Goal: Check status: Check status

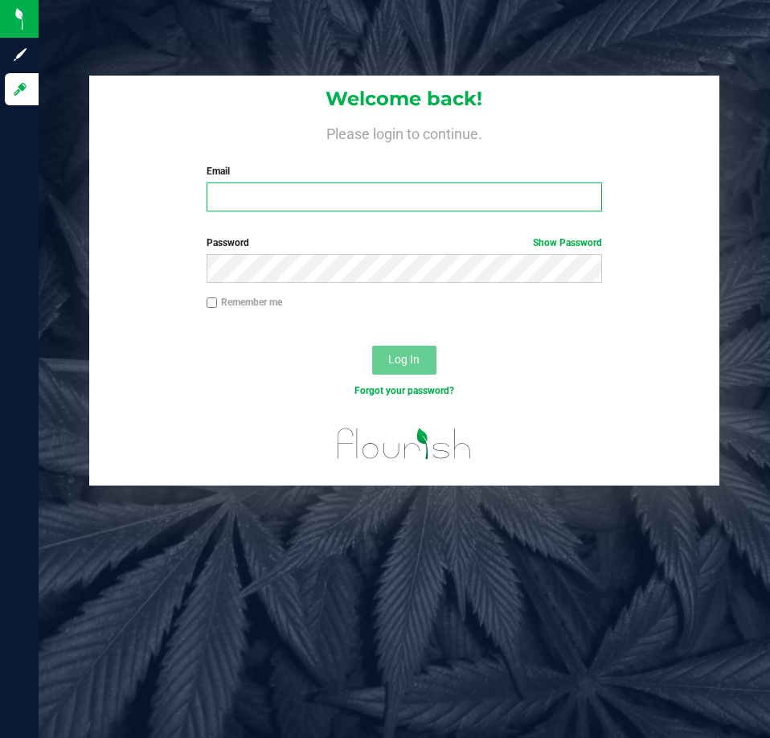
click at [293, 193] on input "Email" at bounding box center [404, 196] width 395 height 29
type input "[EMAIL_ADDRESS][DOMAIN_NAME]"
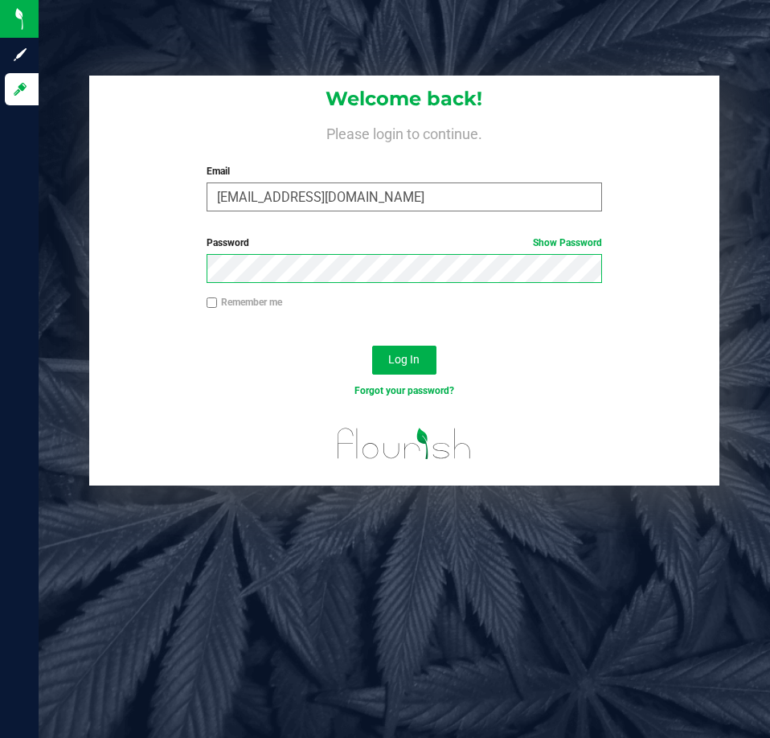
click at [372, 346] on button "Log In" at bounding box center [404, 360] width 64 height 29
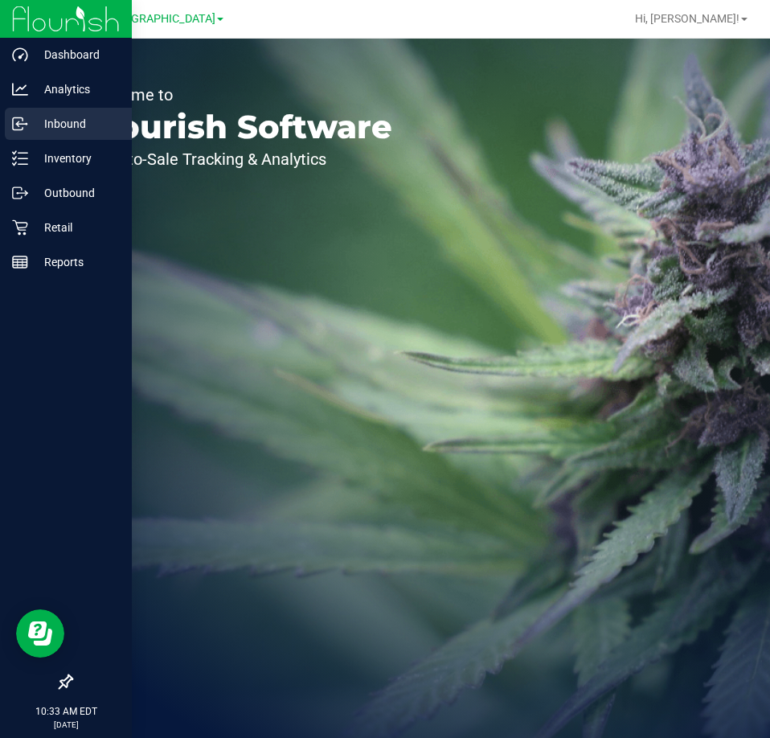
click at [80, 121] on p "Inbound" at bounding box center [76, 123] width 96 height 19
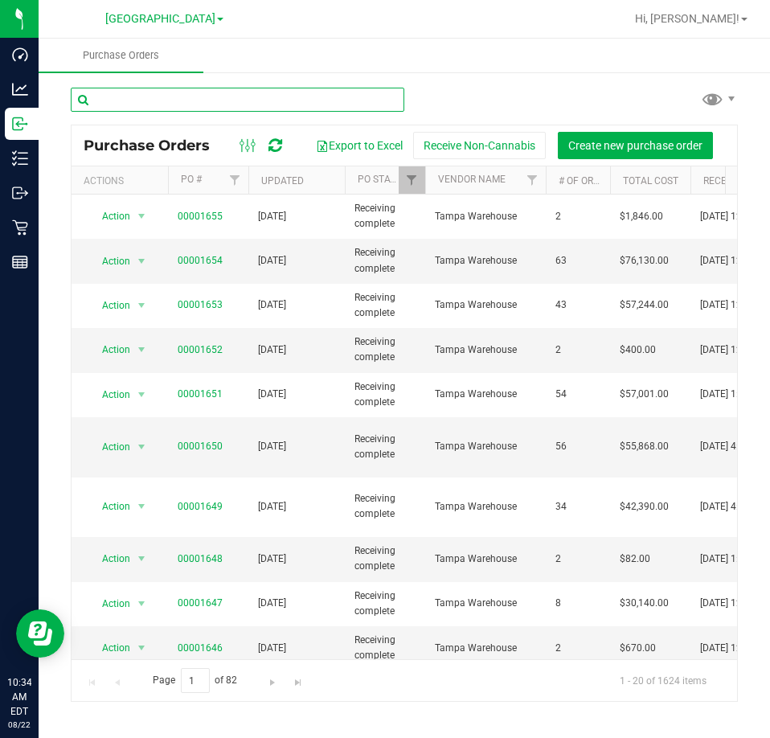
click at [168, 108] on input "text" at bounding box center [238, 100] width 334 height 24
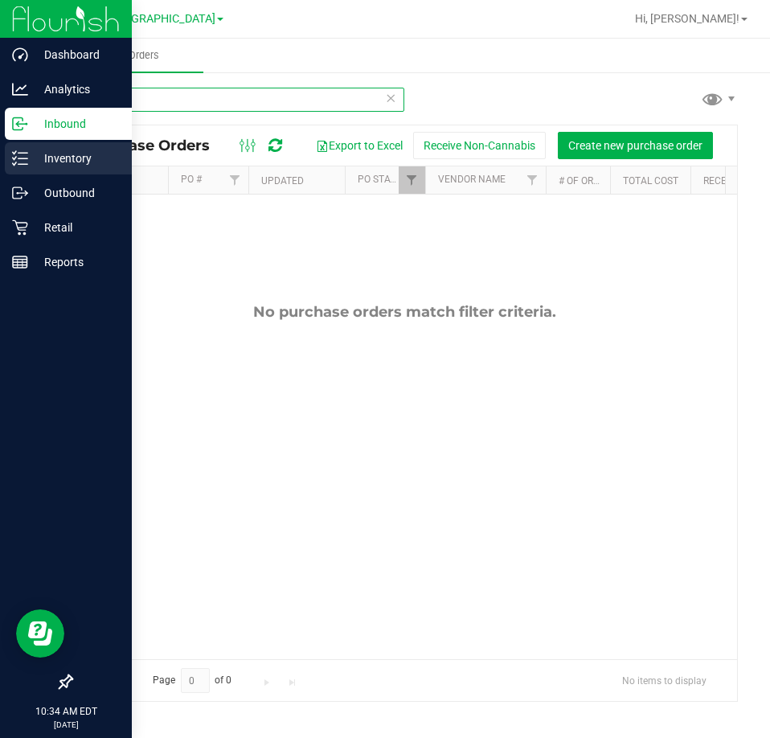
type input "soo"
click at [35, 159] on p "Inventory" at bounding box center [76, 158] width 96 height 19
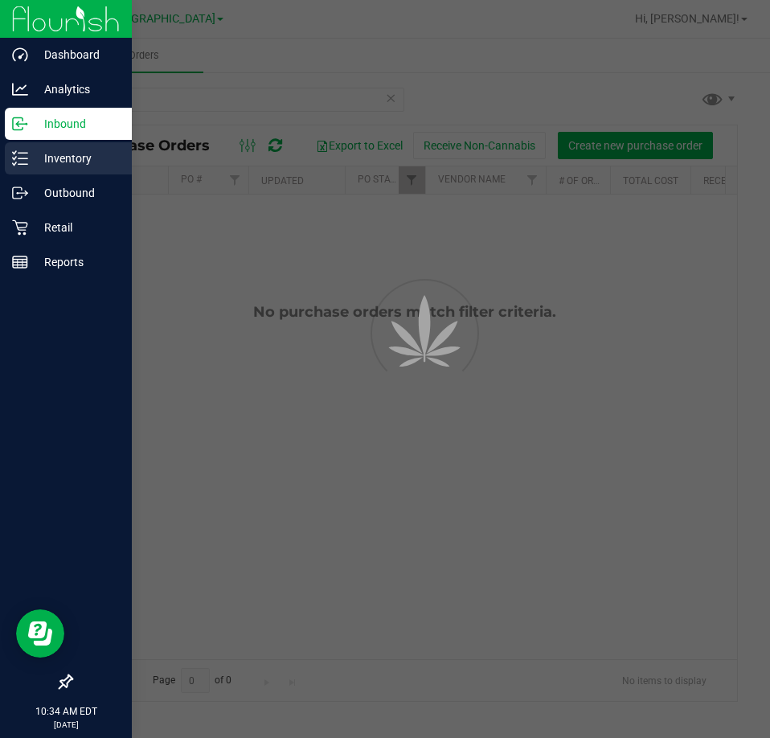
click at [54, 157] on p "Inventory" at bounding box center [76, 158] width 96 height 19
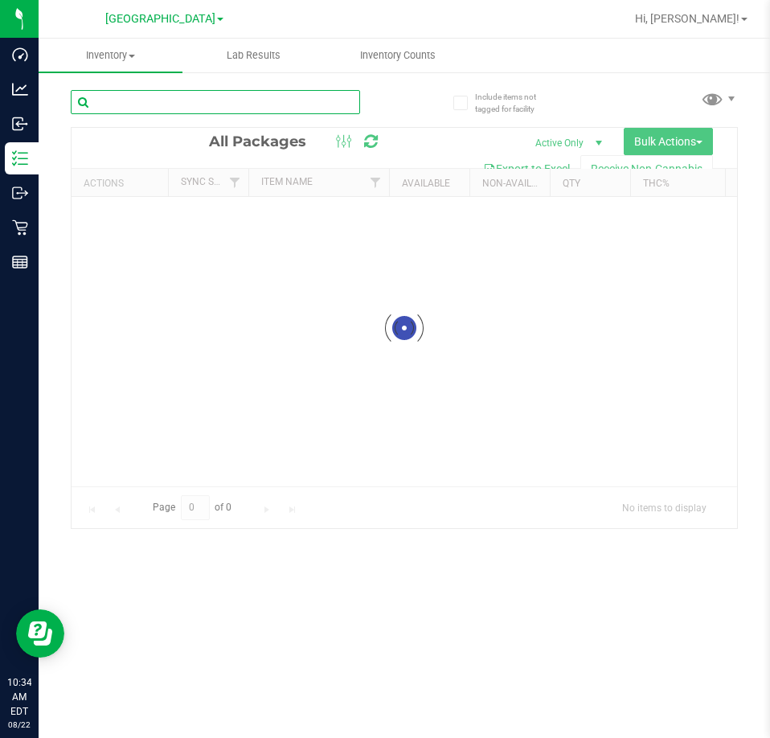
click at [145, 106] on div "Inventory All packages All inventory Waste log Create inventory Lab Results Inv…" at bounding box center [404, 388] width 731 height 699
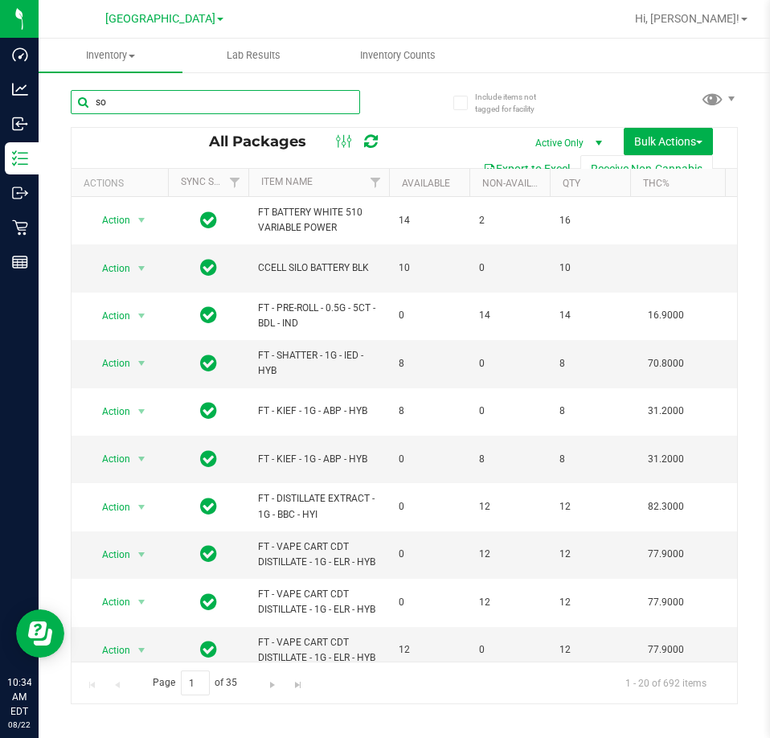
type input "soo"
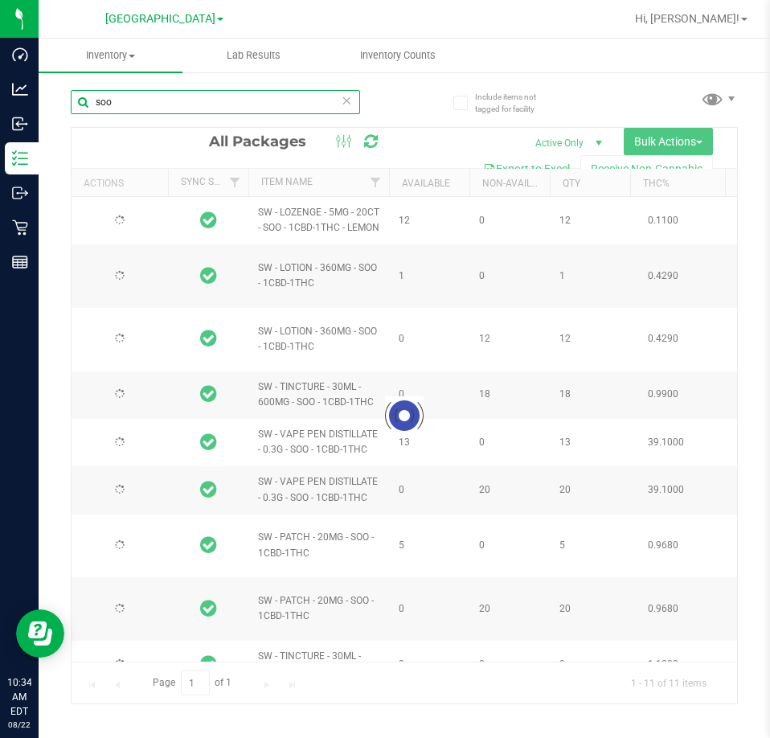
type input "[DATE]"
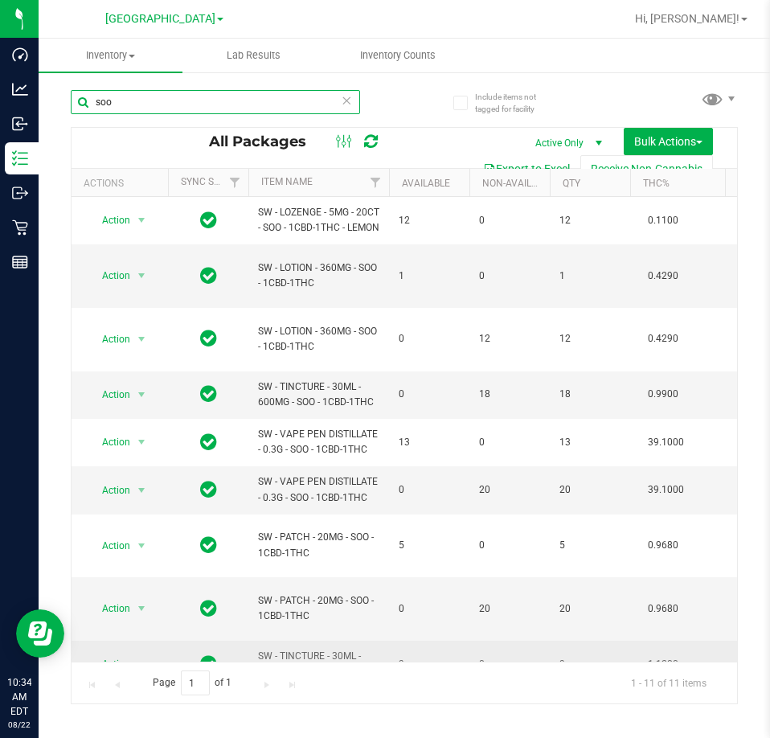
type input "soo"
click at [128, 653] on span "Action" at bounding box center [109, 664] width 43 height 23
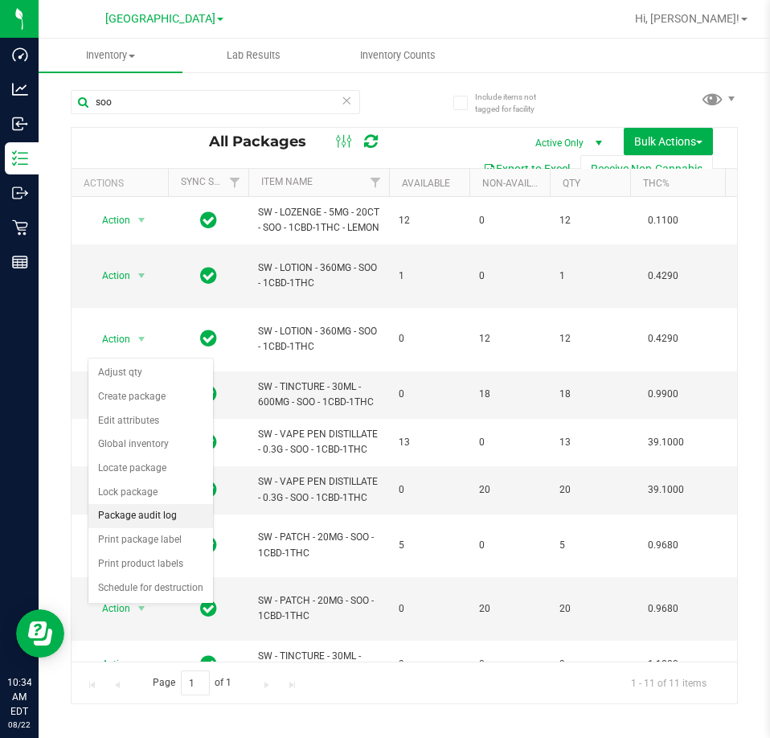
click at [162, 514] on li "Package audit log" at bounding box center [150, 516] width 125 height 24
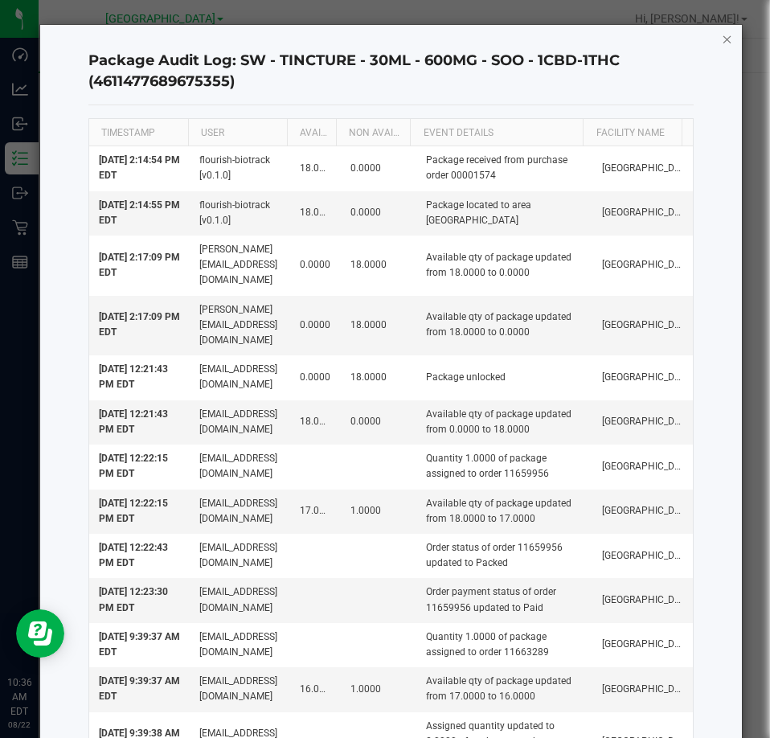
click at [722, 39] on icon "button" at bounding box center [727, 38] width 11 height 19
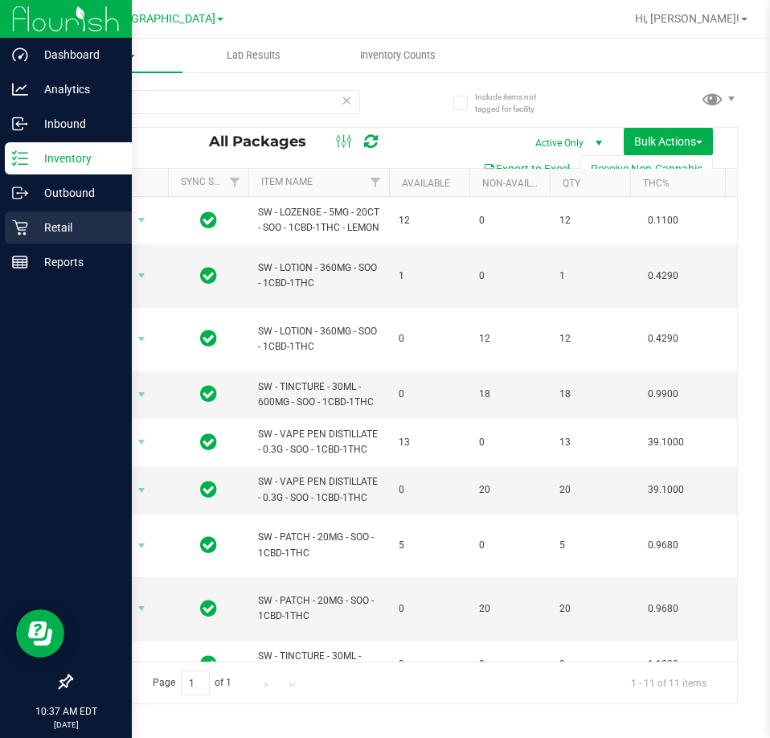
click at [49, 218] on p "Retail" at bounding box center [76, 227] width 96 height 19
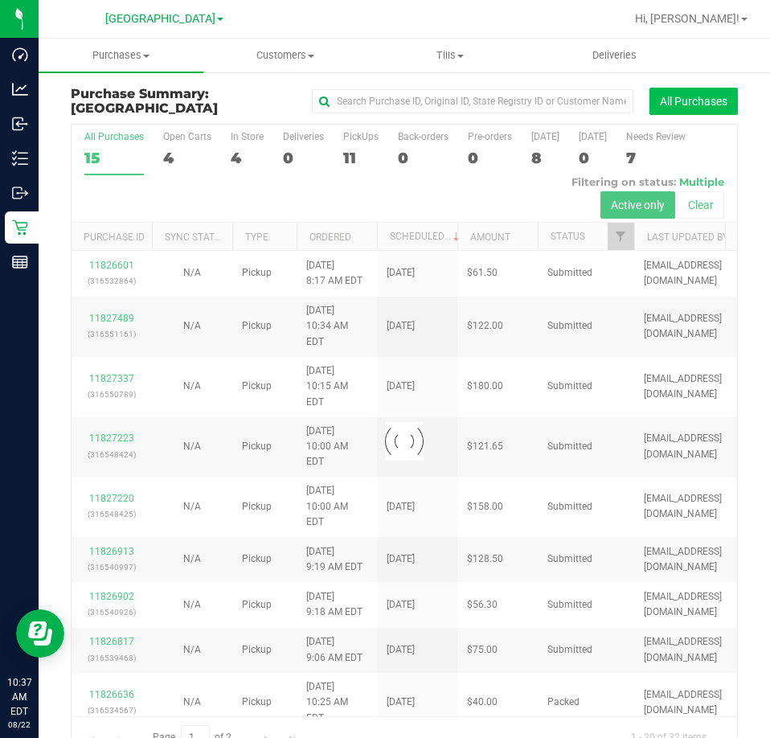
click at [662, 98] on button "All Purchases" at bounding box center [693, 101] width 88 height 27
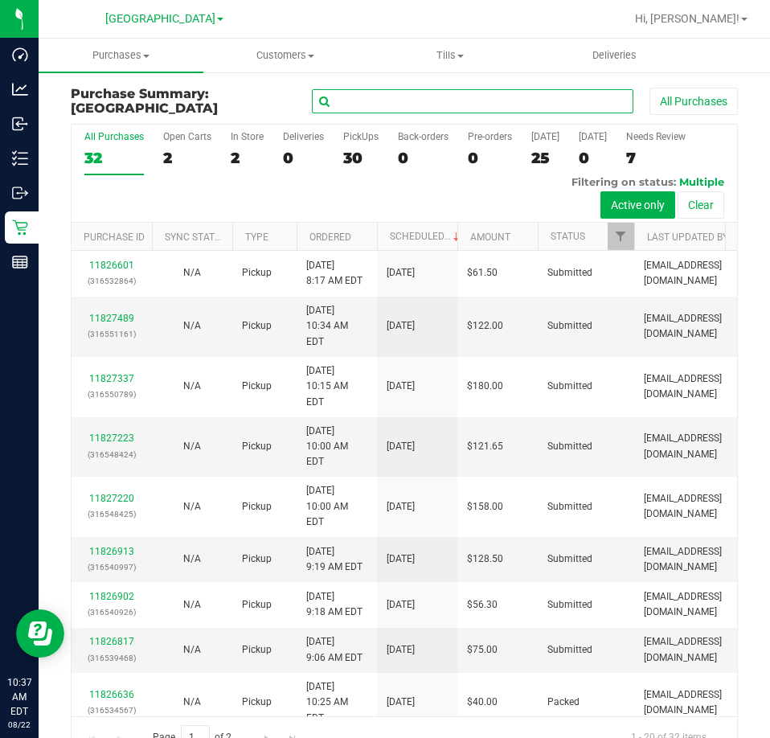
click at [510, 104] on input "text" at bounding box center [473, 101] width 322 height 24
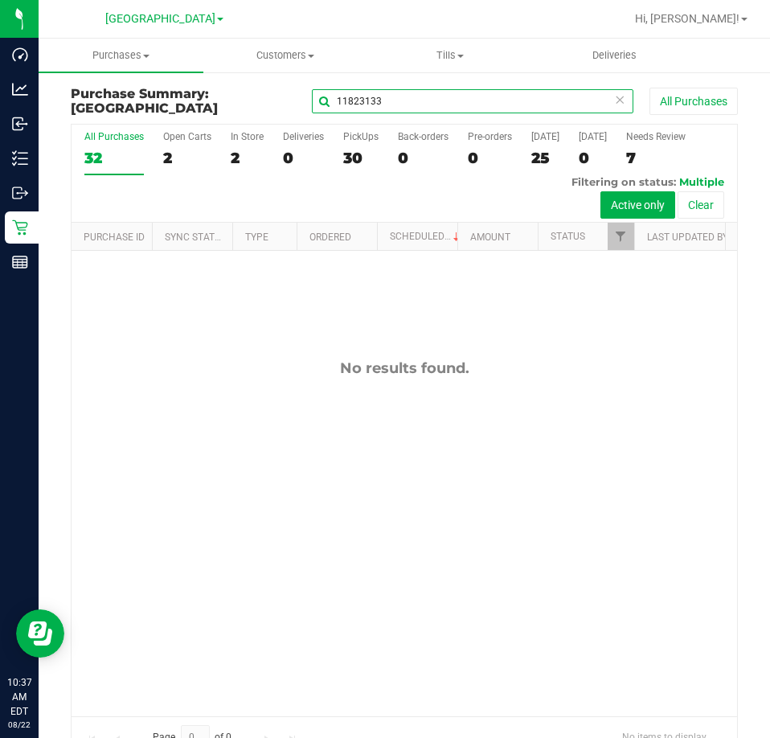
type input "11823133"
click at [371, 23] on div at bounding box center [456, 18] width 337 height 31
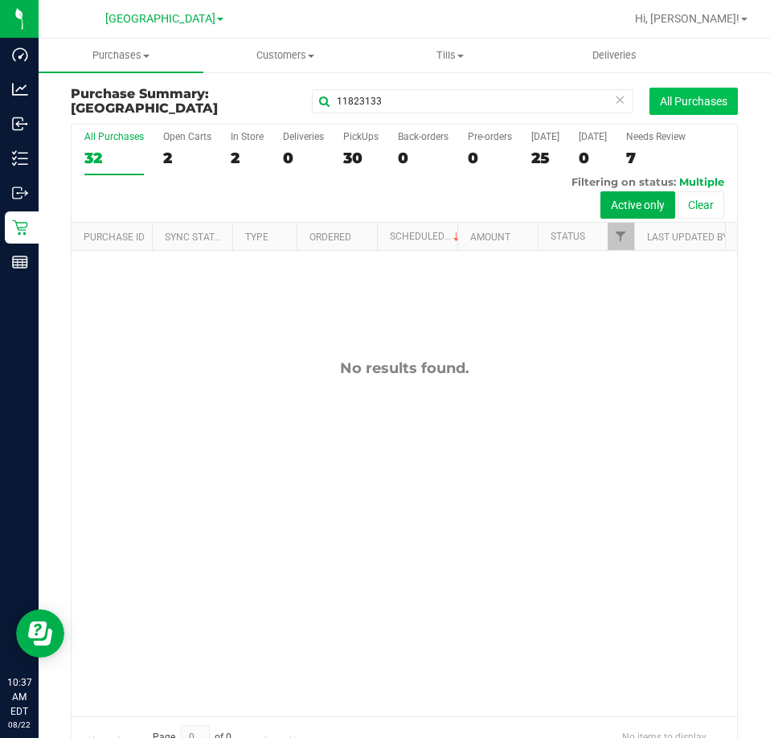
click at [655, 100] on button "All Purchases" at bounding box center [693, 101] width 88 height 27
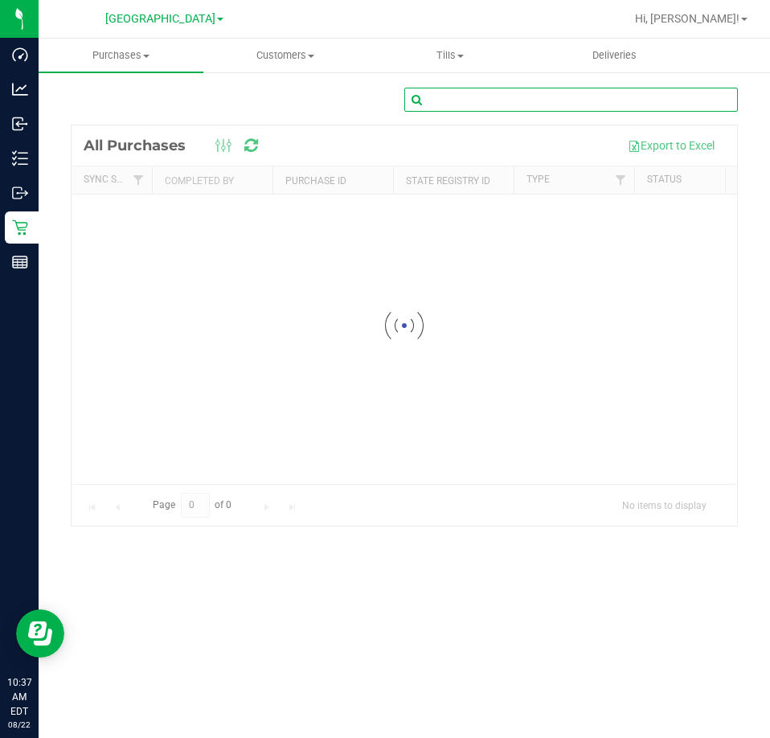
click at [441, 98] on input "text" at bounding box center [571, 100] width 334 height 24
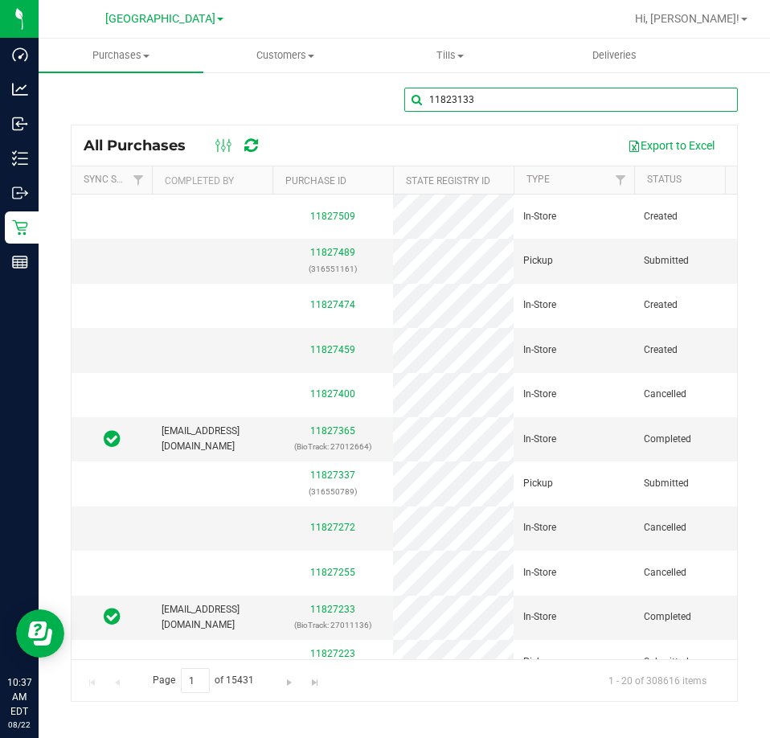
type input "11823133"
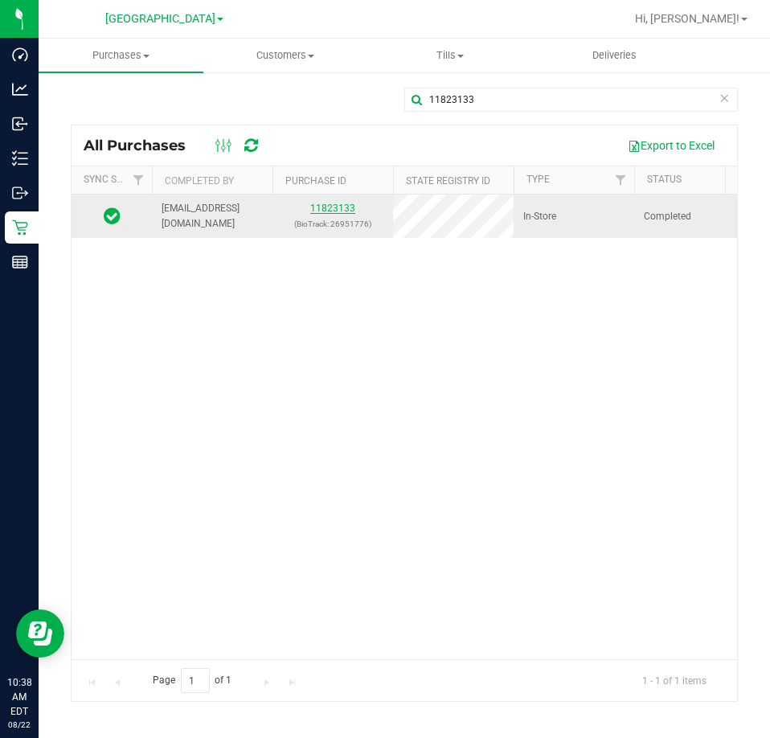
click at [338, 204] on link "11823133" at bounding box center [332, 208] width 45 height 11
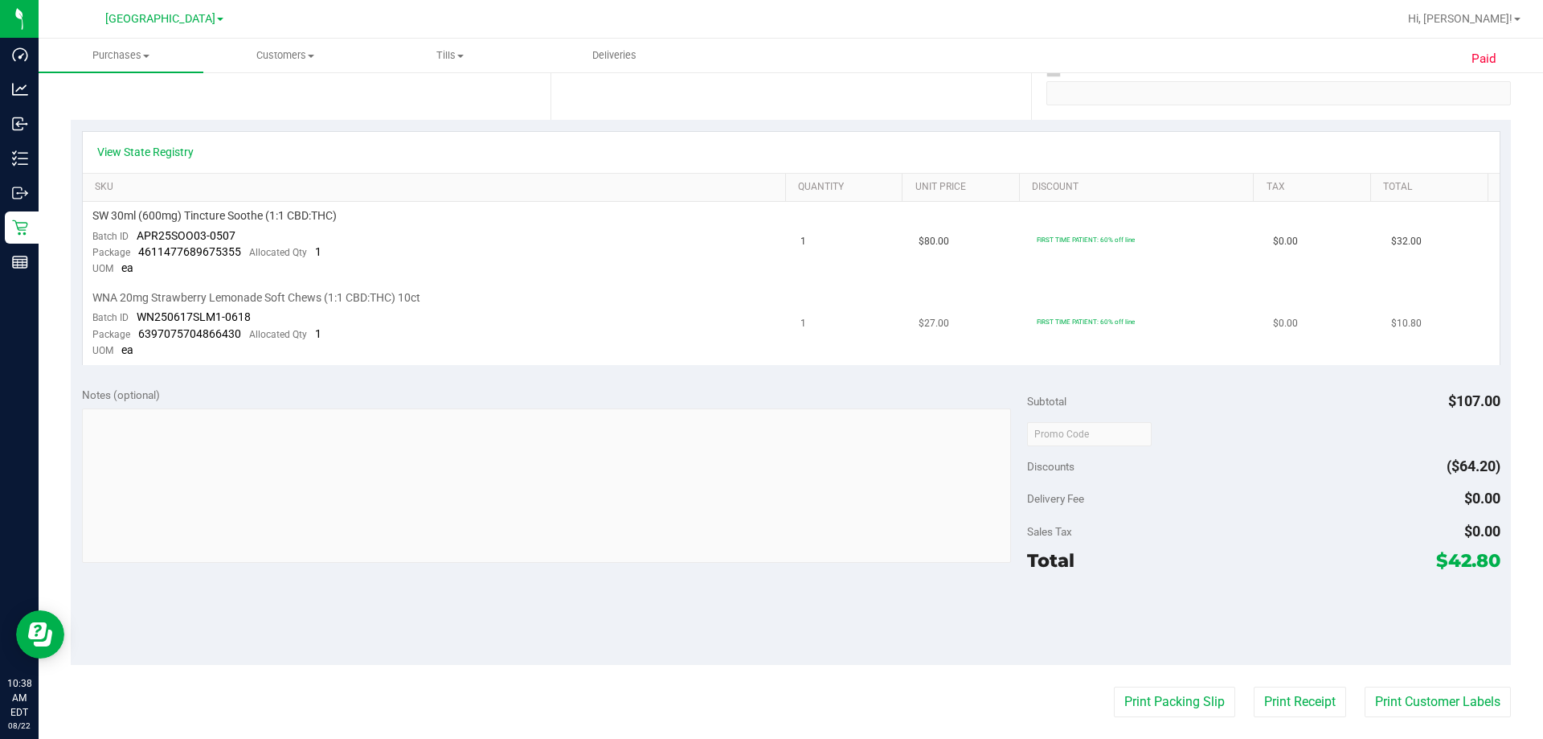
scroll to position [241, 0]
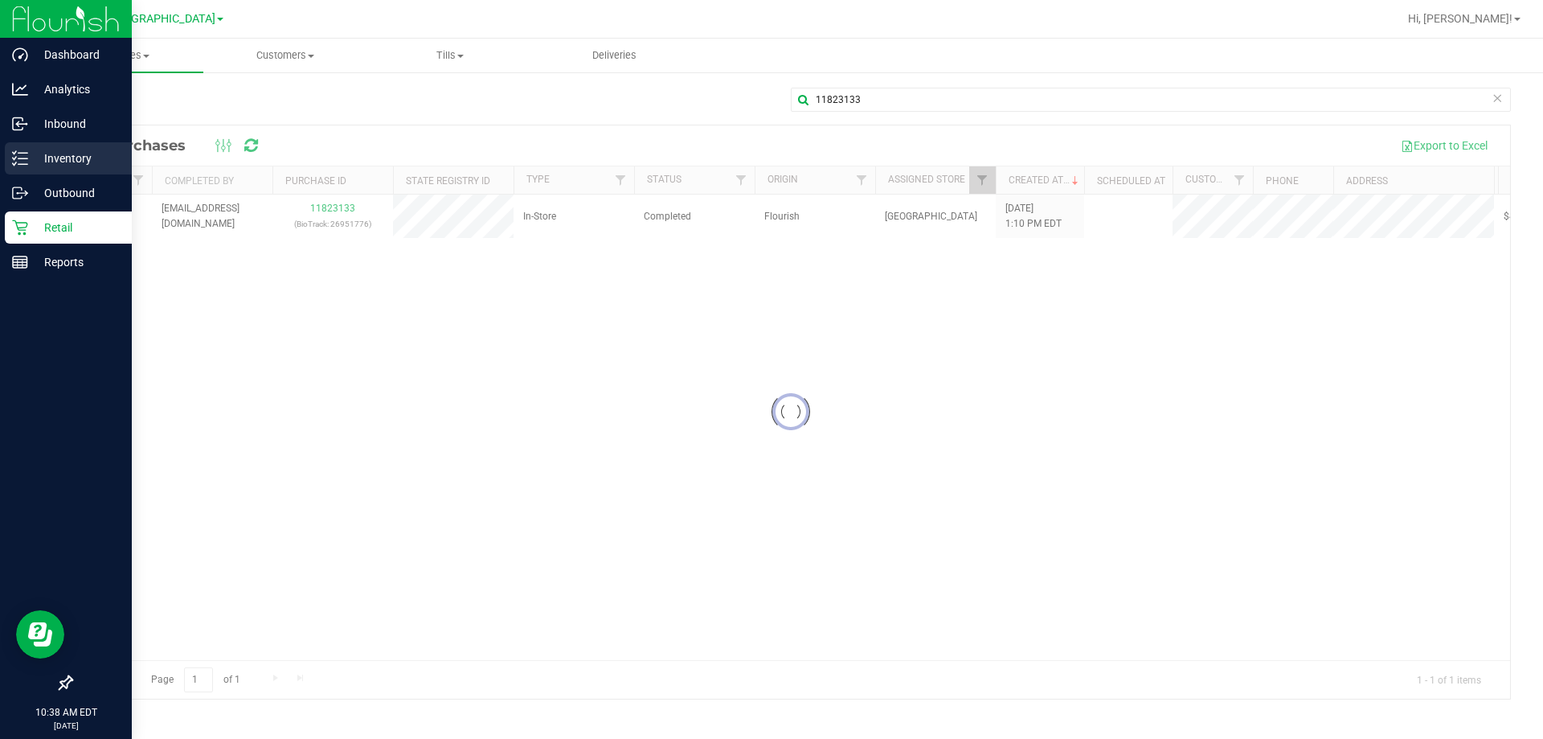
click at [55, 150] on p "Inventory" at bounding box center [76, 158] width 96 height 19
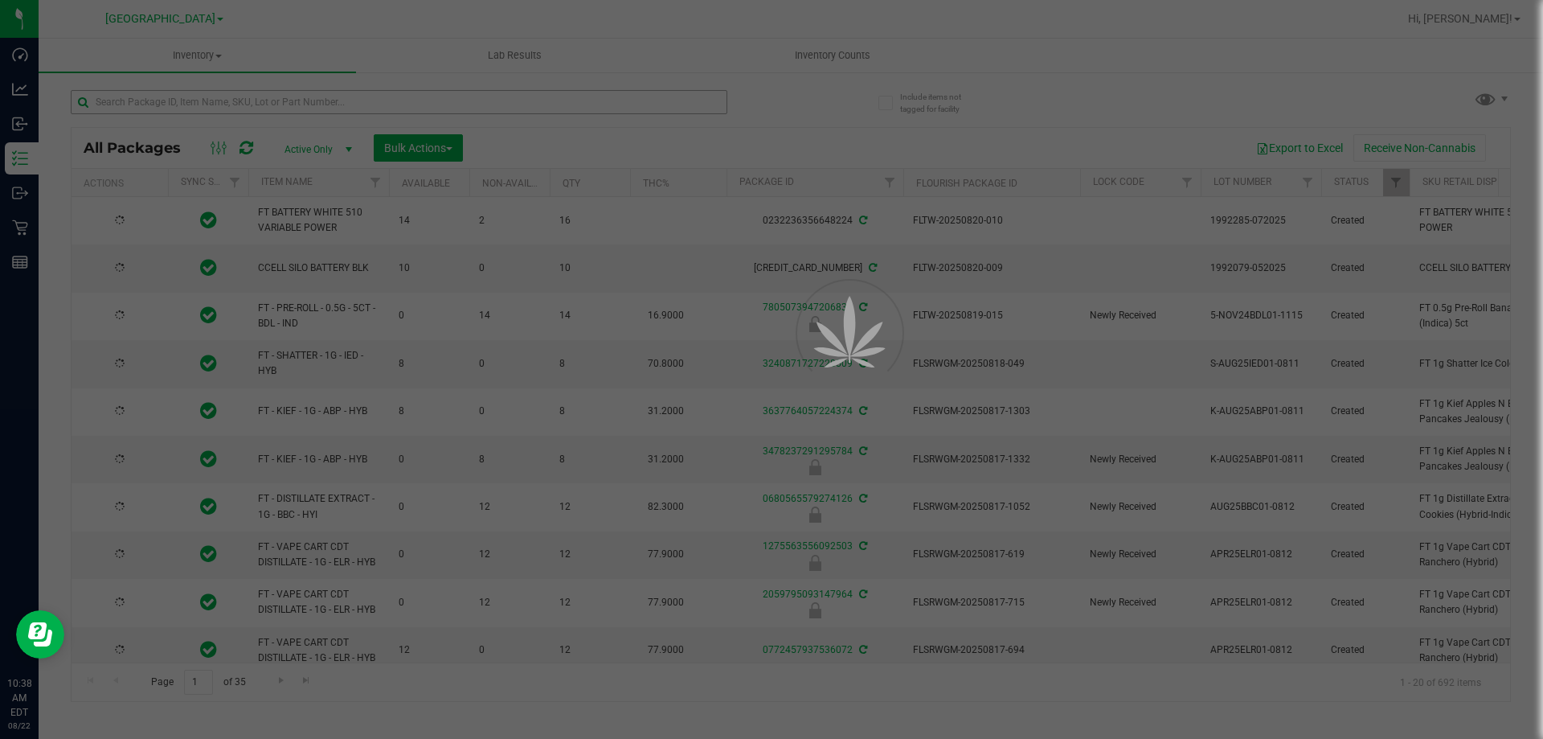
click at [230, 106] on div at bounding box center [771, 369] width 1543 height 739
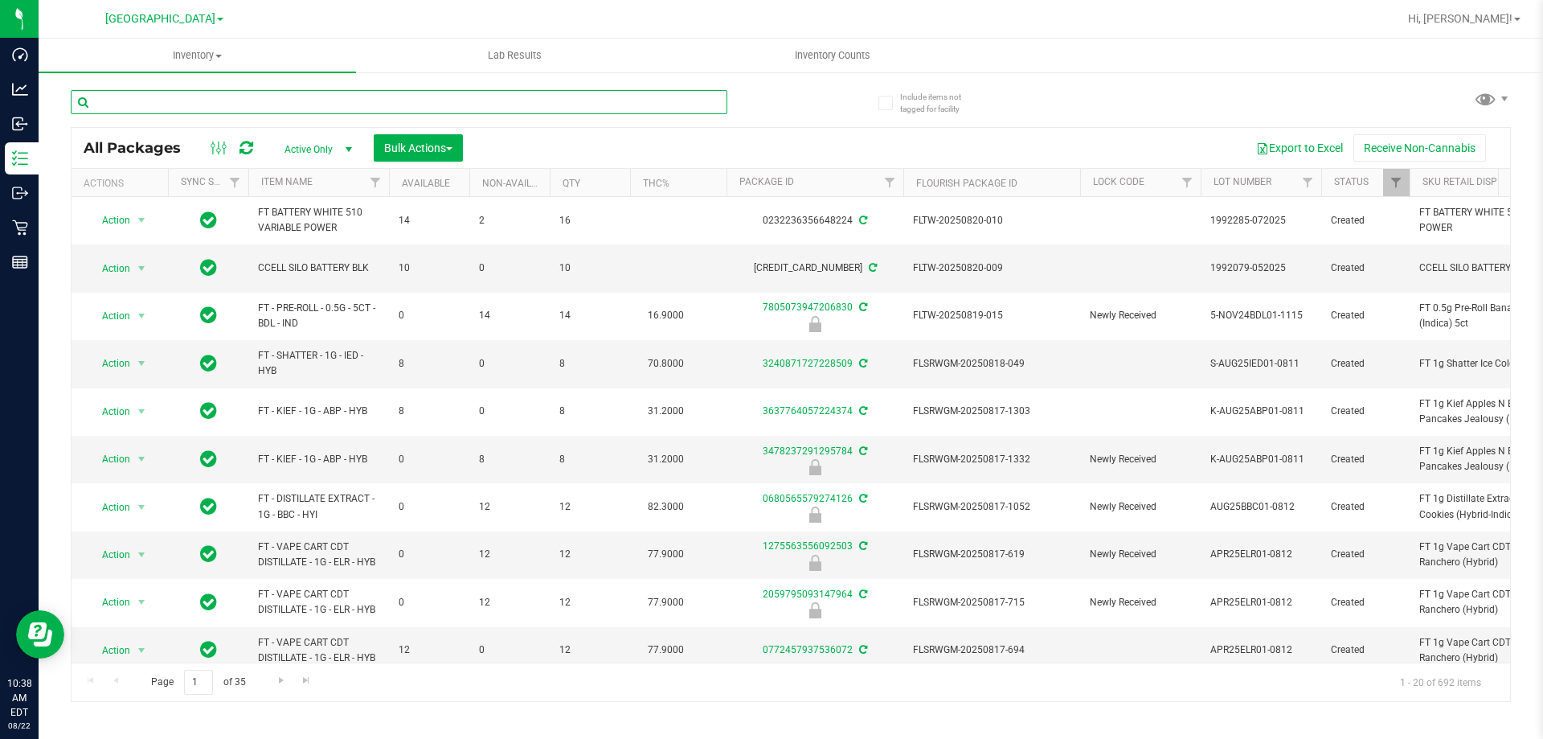
click at [230, 106] on input "text" at bounding box center [399, 102] width 657 height 24
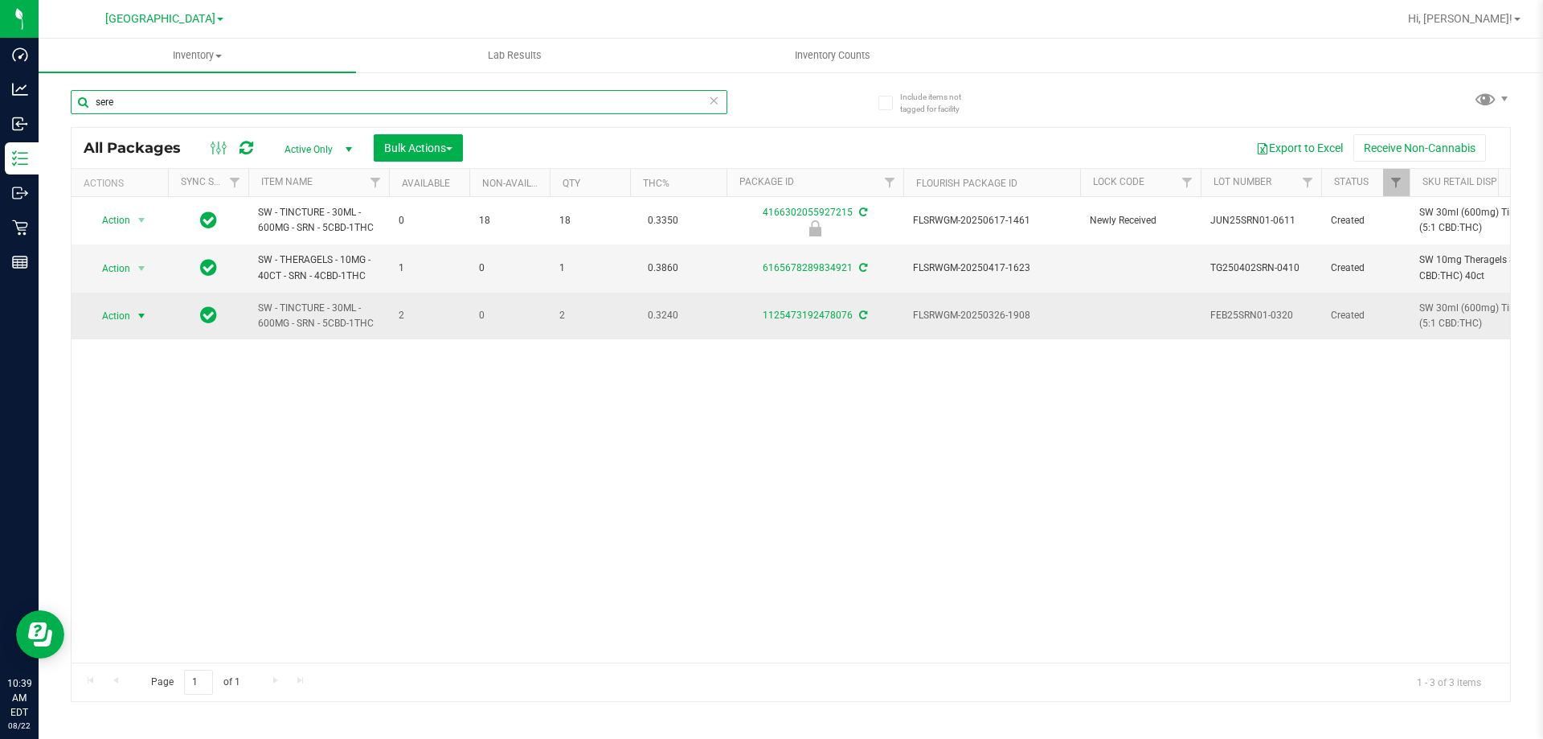
type input "sere"
click at [133, 316] on span "select" at bounding box center [142, 316] width 20 height 23
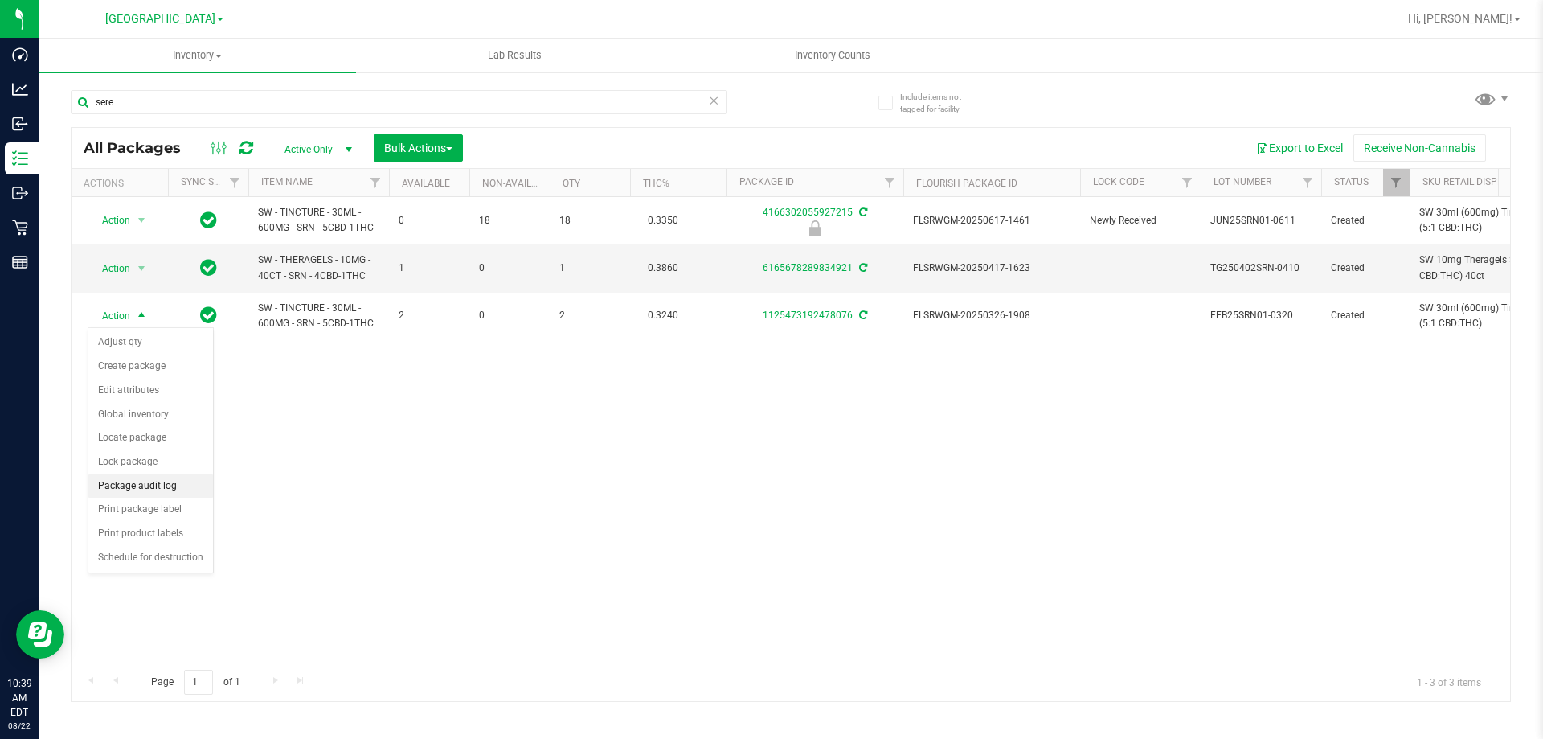
click at [160, 491] on li "Package audit log" at bounding box center [150, 486] width 125 height 24
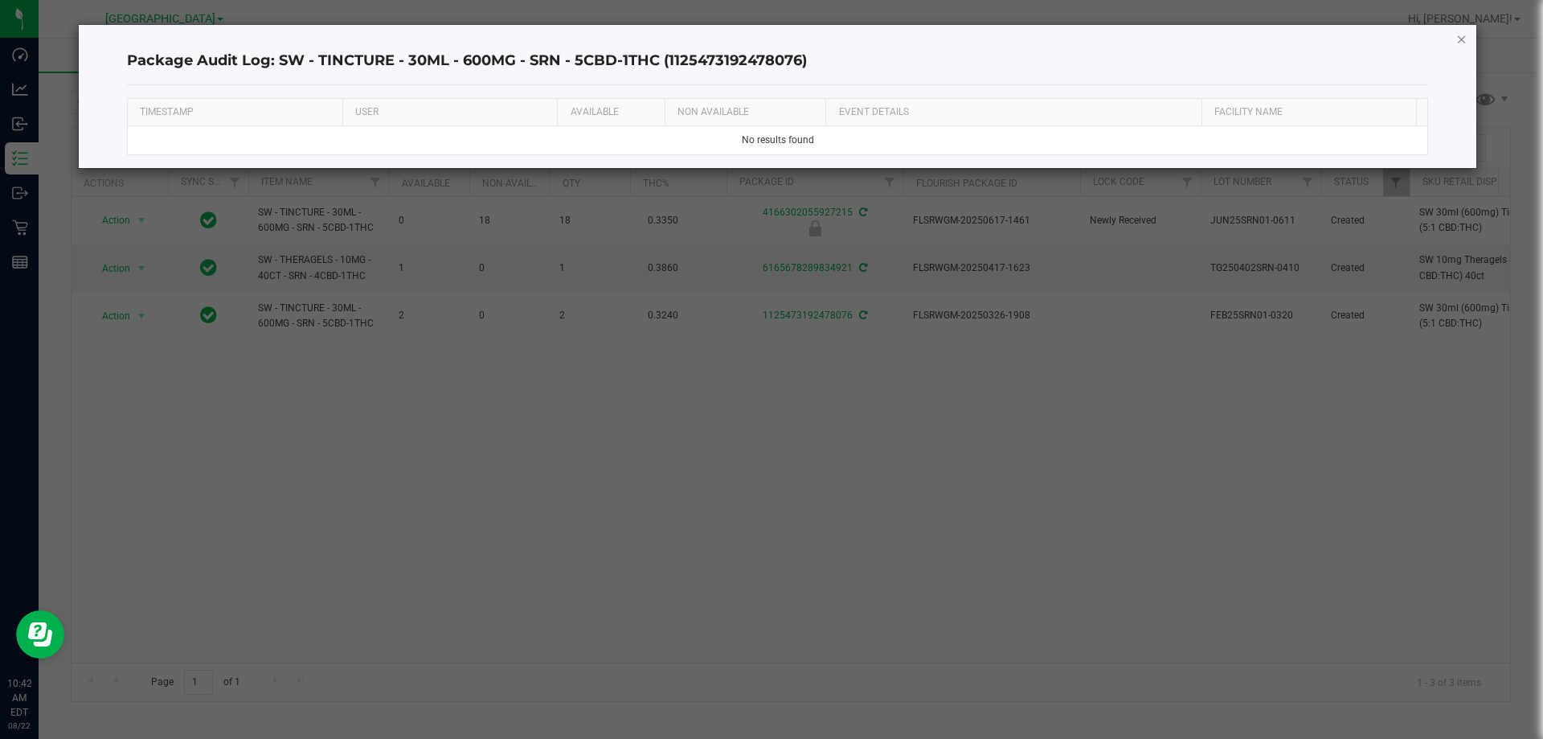
click at [769, 41] on icon "button" at bounding box center [1462, 38] width 11 height 19
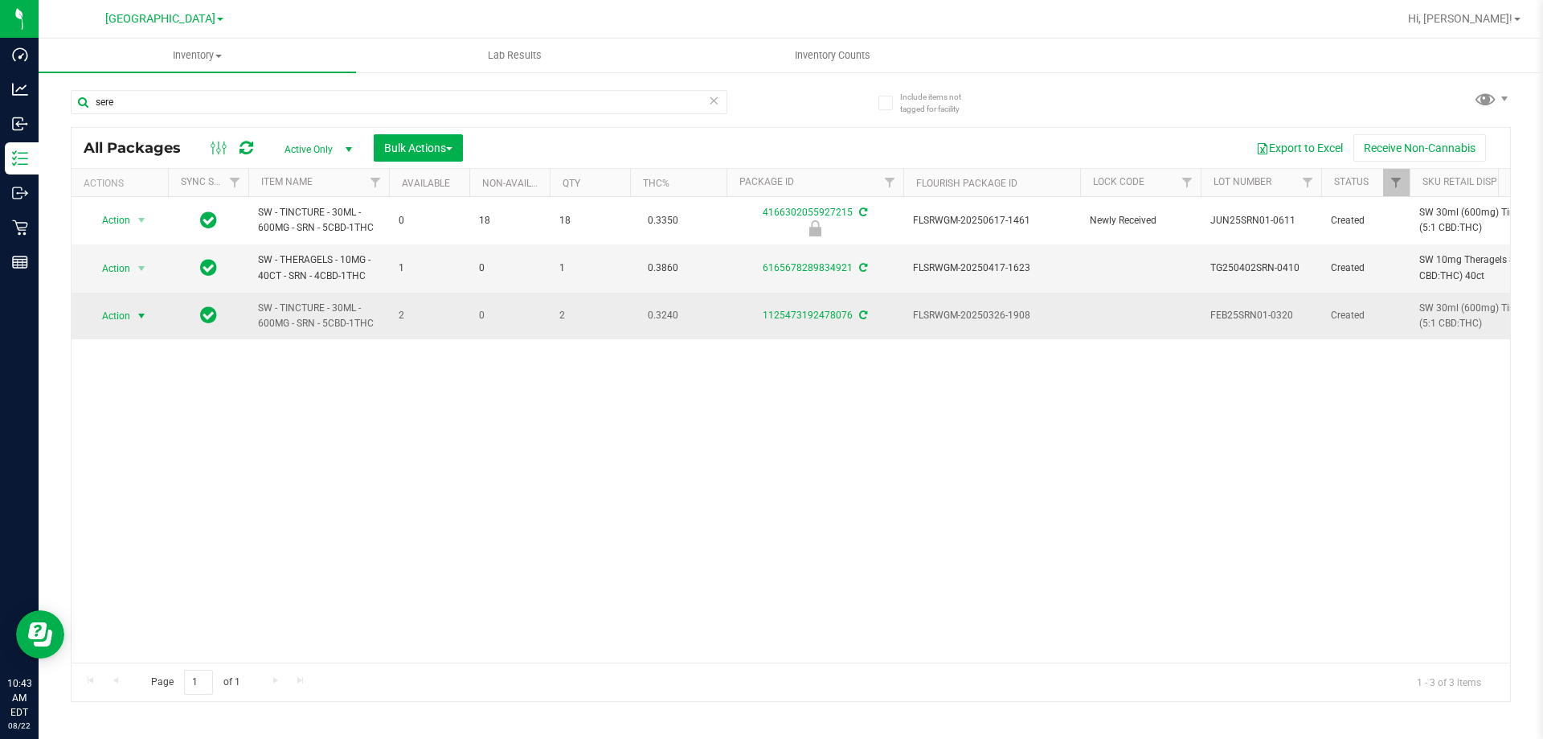
click at [124, 315] on span "Action" at bounding box center [109, 316] width 43 height 23
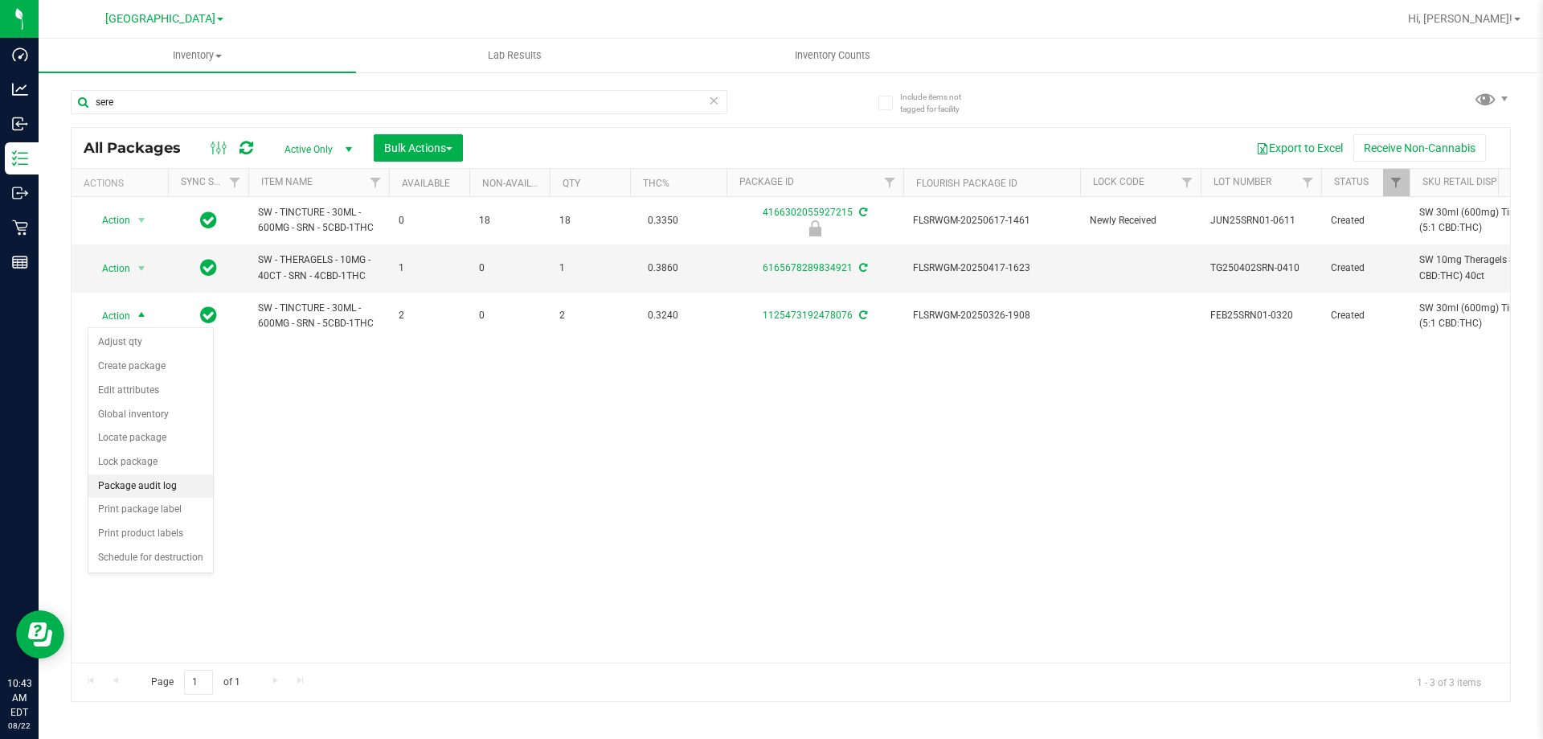
click at [159, 487] on li "Package audit log" at bounding box center [150, 486] width 125 height 24
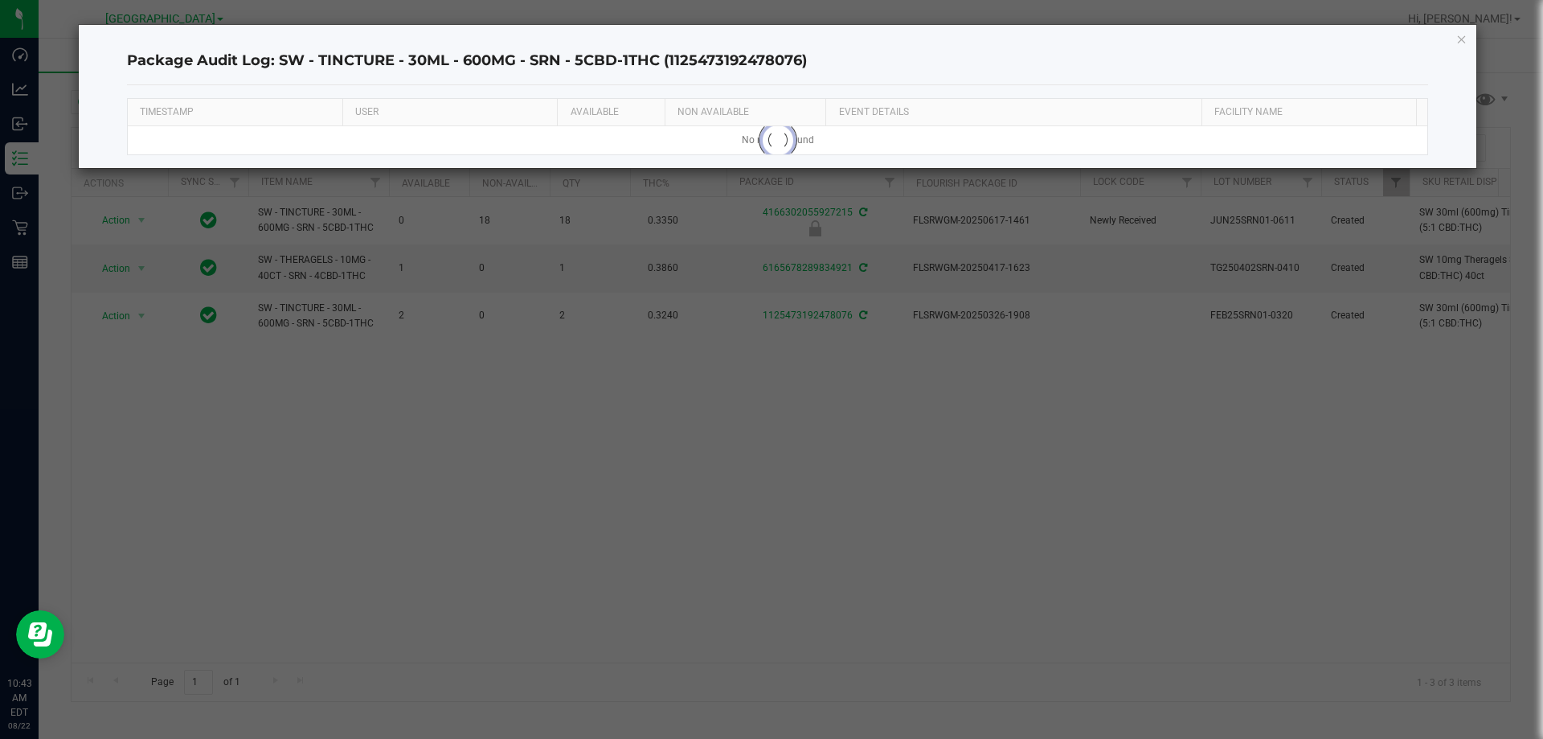
drag, startPoint x: 569, startPoint y: 178, endPoint x: 925, endPoint y: 51, distance: 378.1
click at [769, 51] on div "Package Audit Log: SW - TINCTURE - 30ML - 600MG - SRN - 5CBD-1THC (112547319247…" at bounding box center [778, 61] width 1302 height 47
click at [769, 37] on icon "button" at bounding box center [1462, 38] width 11 height 19
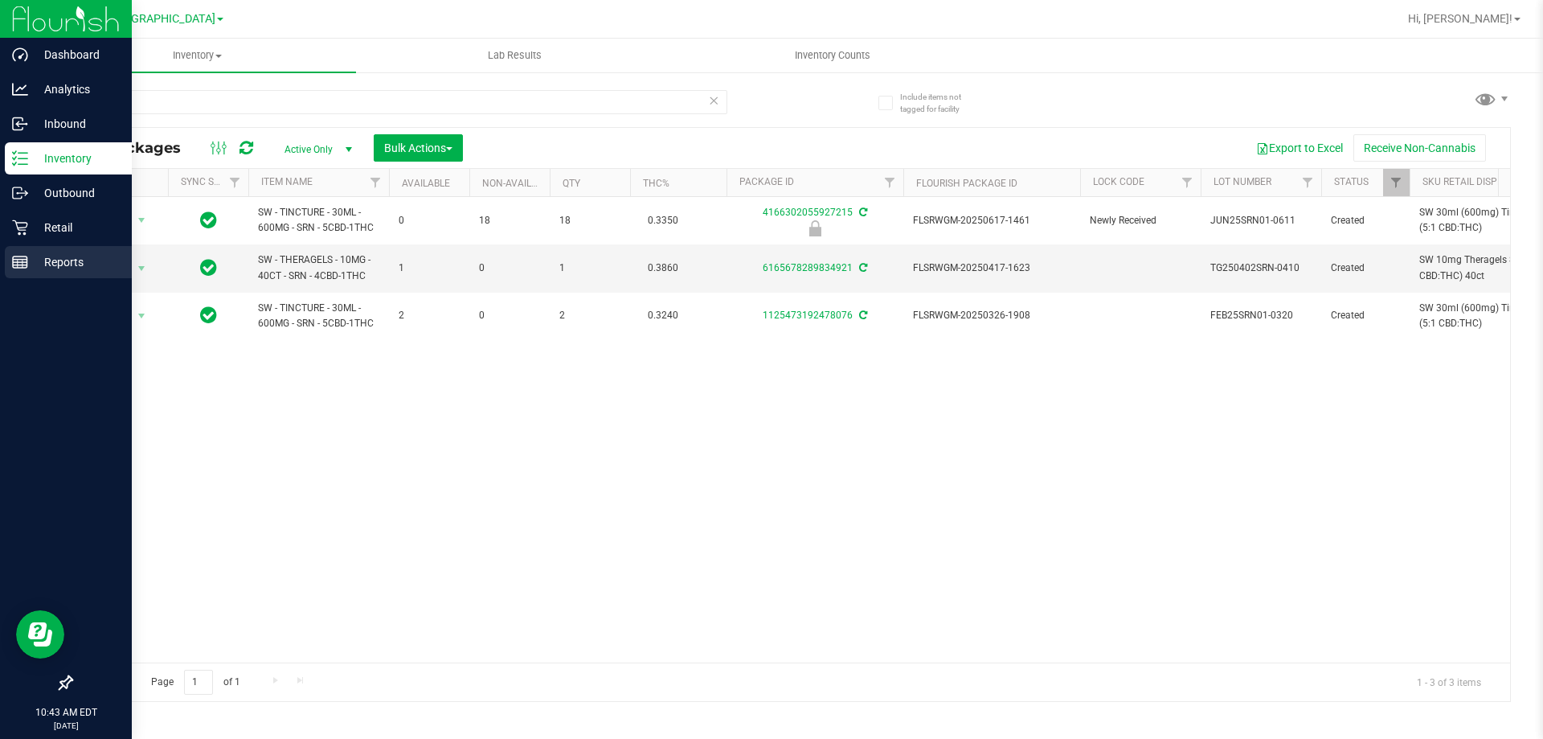
click at [74, 263] on p "Reports" at bounding box center [76, 261] width 96 height 19
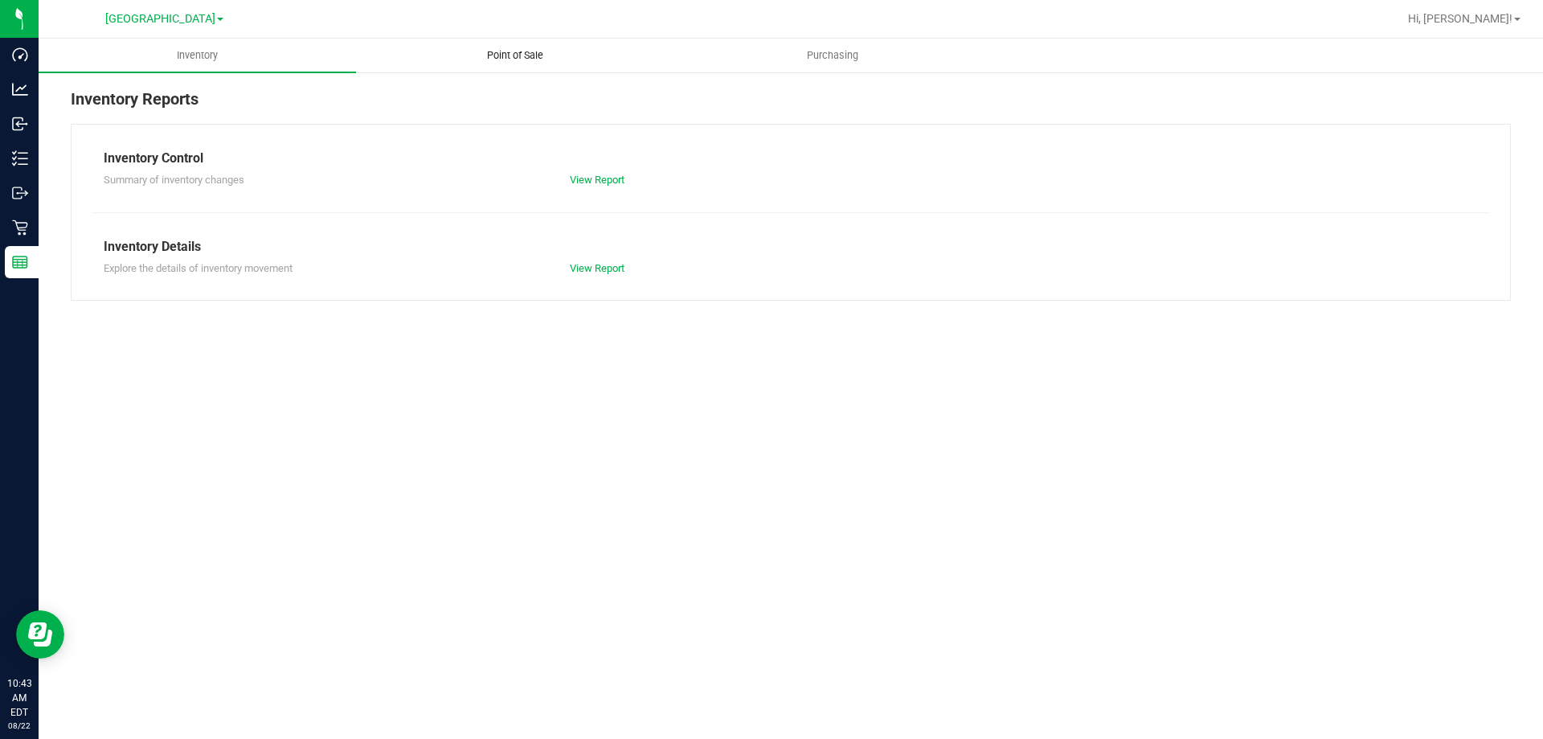
click at [510, 52] on span "Point of Sale" at bounding box center [515, 55] width 100 height 14
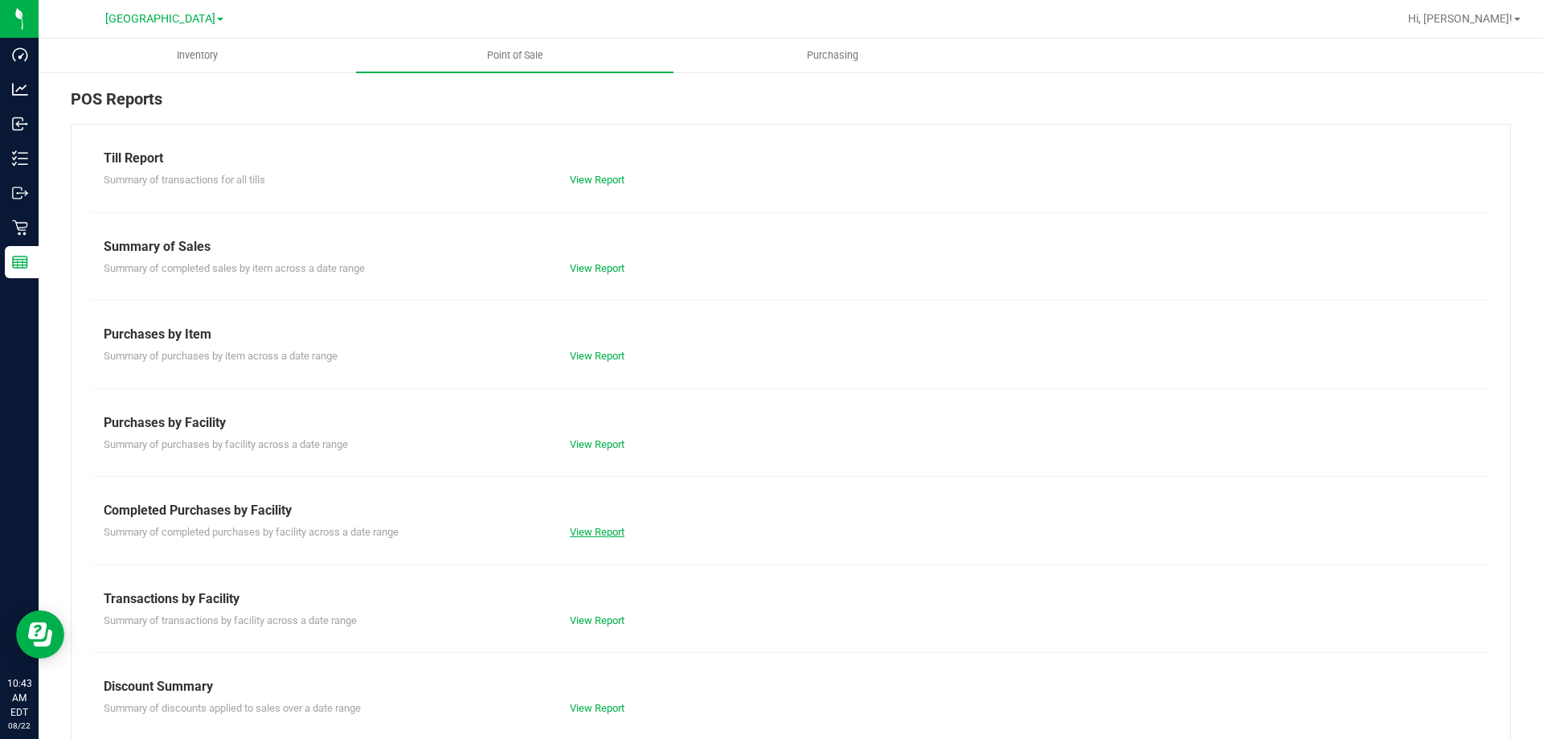
click at [577, 529] on link "View Report" at bounding box center [597, 532] width 55 height 12
